Goal: Check status

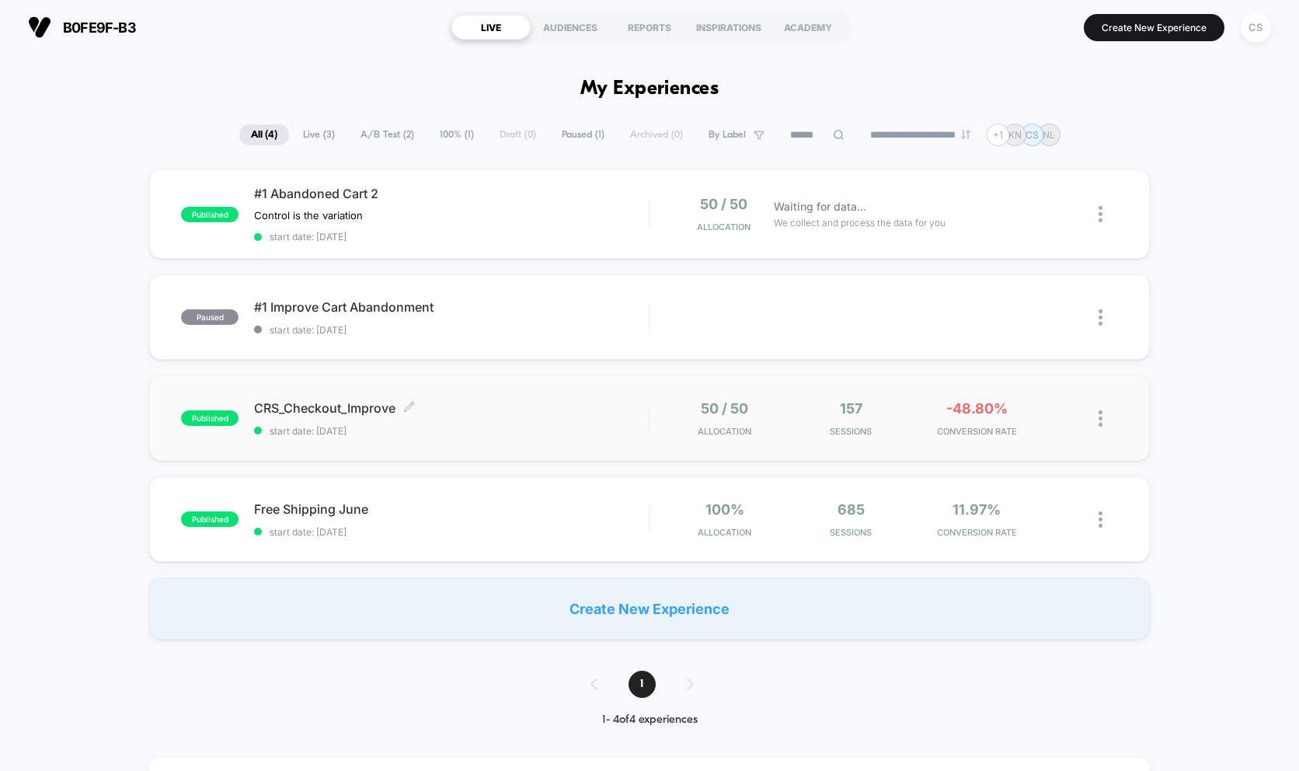
click at [392, 433] on span "start date: [DATE]" at bounding box center [451, 431] width 395 height 12
